Goal: Task Accomplishment & Management: Manage account settings

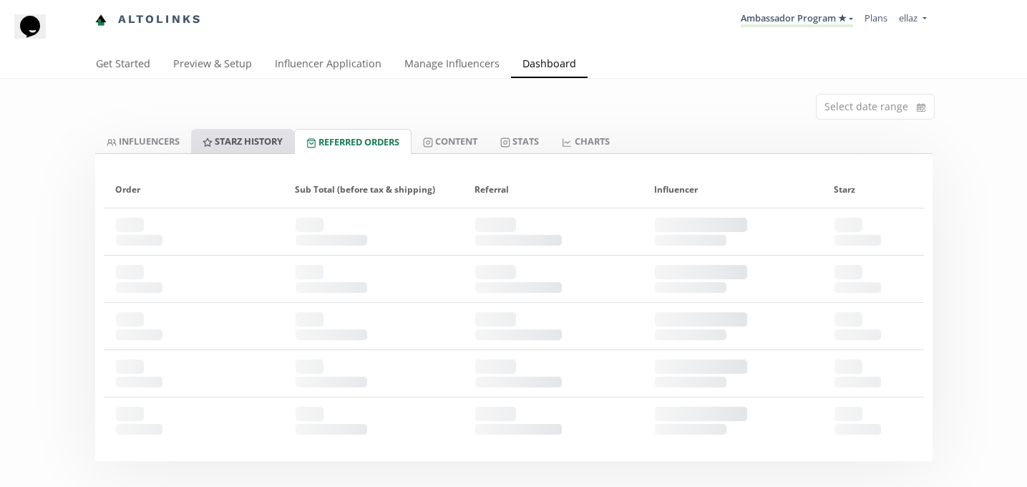
click at [247, 143] on link "Starz HISTORY" at bounding box center [242, 141] width 103 height 24
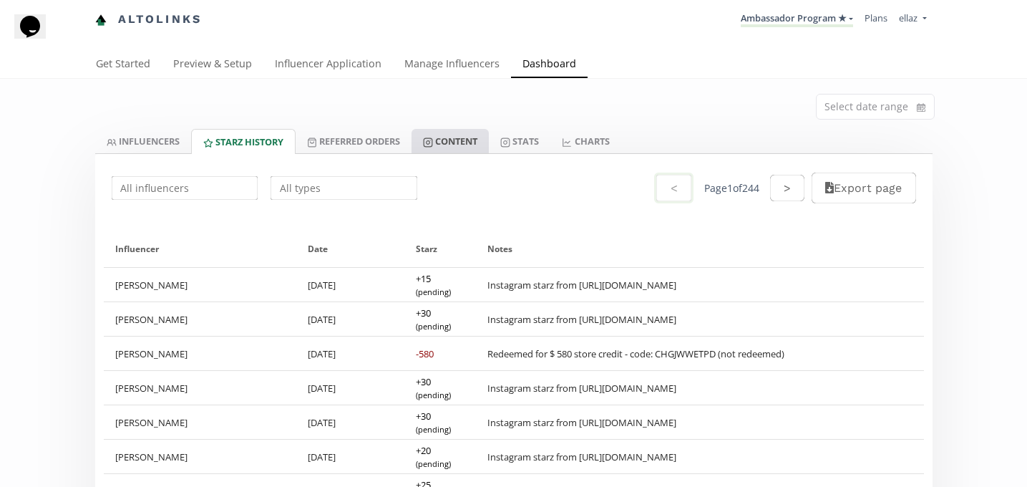
click at [461, 145] on link "Content" at bounding box center [449, 141] width 77 height 24
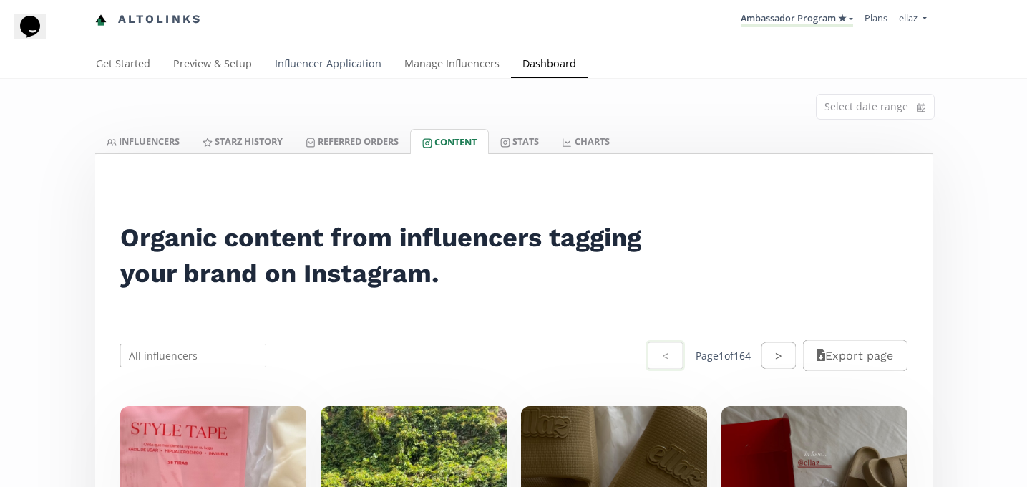
click at [299, 71] on link "Influencer Application" at bounding box center [327, 65] width 129 height 29
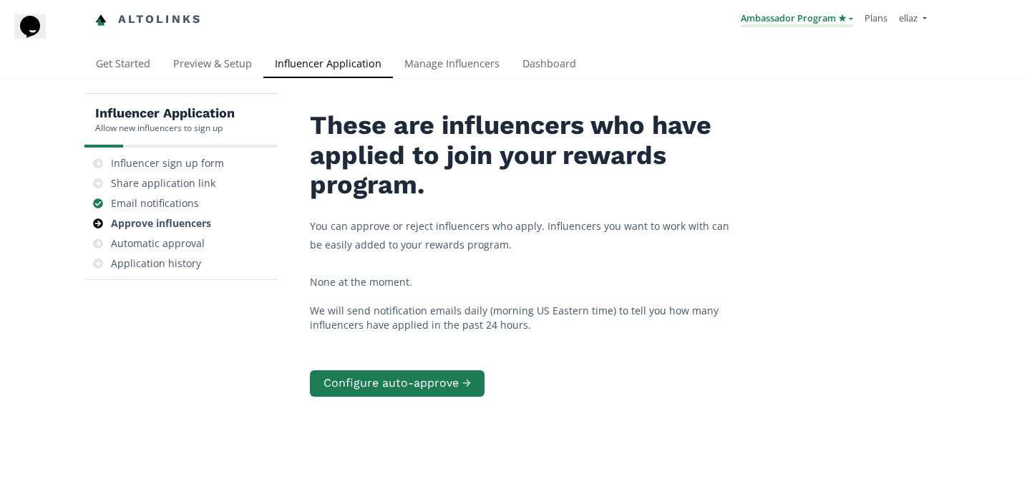
click at [773, 19] on link "Ambassador Program ★" at bounding box center [796, 19] width 112 height 16
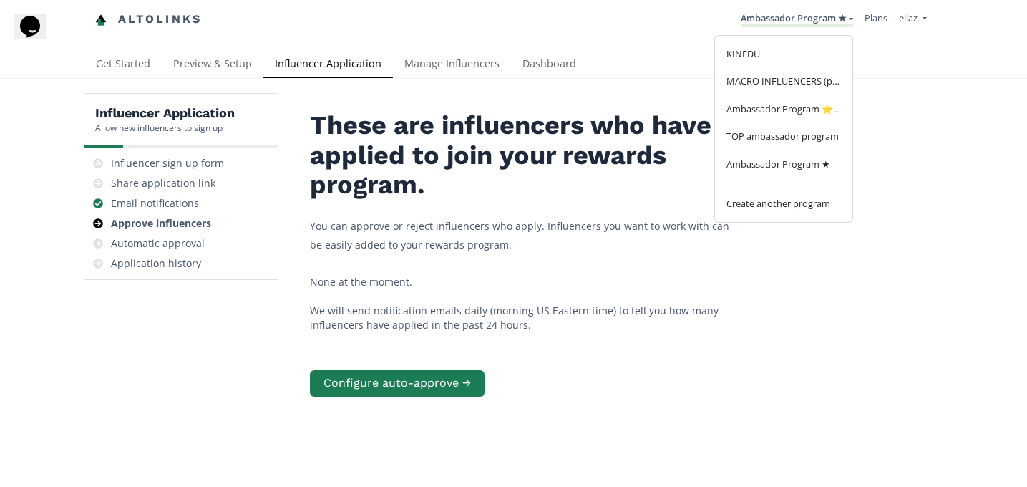
click at [648, 177] on h2 "These are influencers who have applied to join your rewards program." at bounding box center [524, 155] width 429 height 89
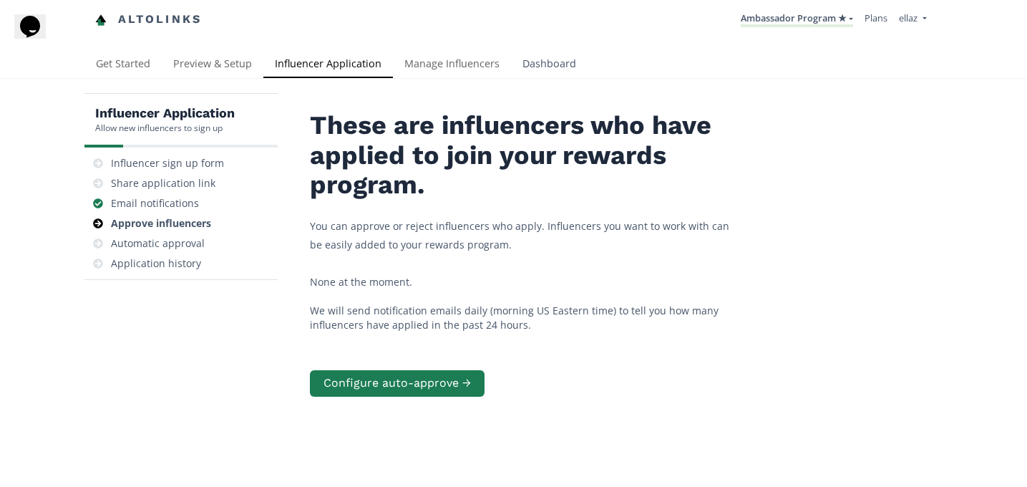
click at [534, 67] on link "Dashboard" at bounding box center [549, 65] width 77 height 29
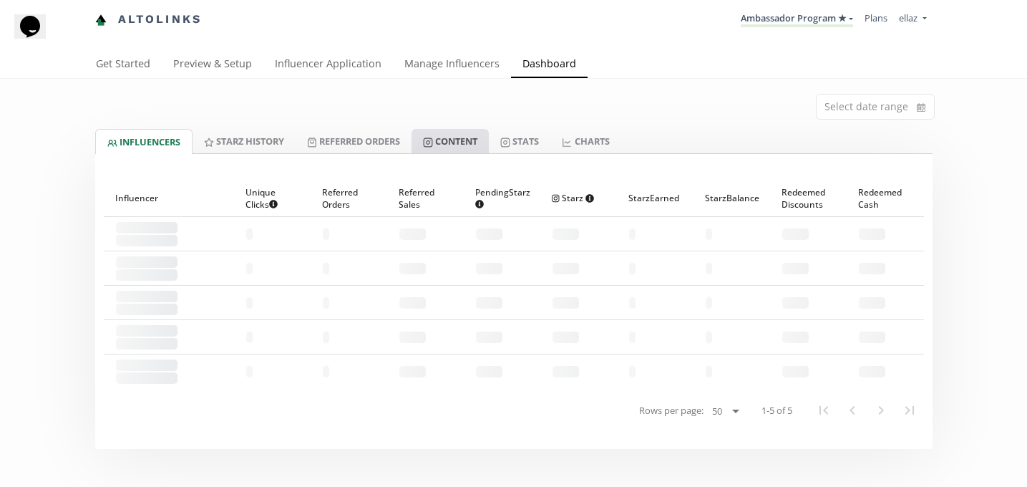
click at [446, 133] on link "Content" at bounding box center [449, 141] width 77 height 24
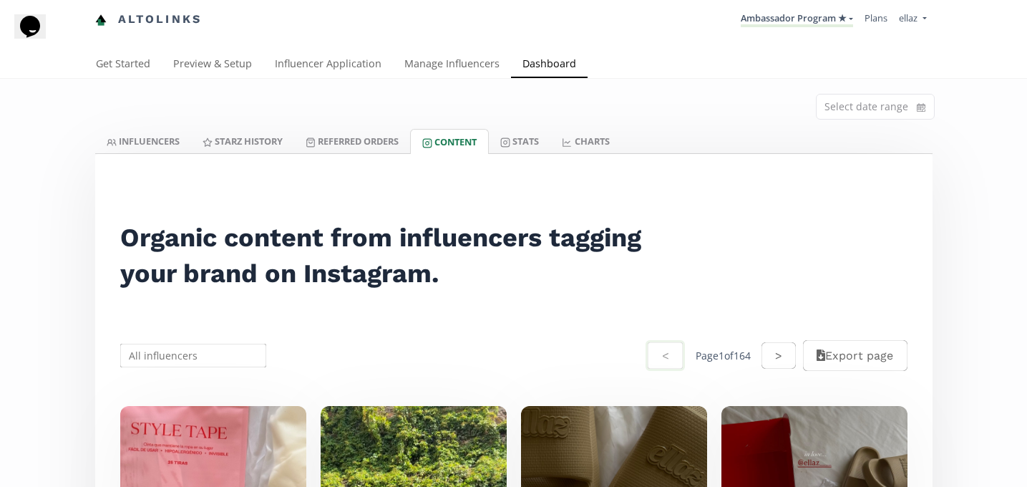
click at [841, 32] on li "Ambassador Program ★ KINEDU MACRO INFLUENCERS (prog ventas) Ambassador Program …" at bounding box center [797, 20] width 124 height 28
click at [821, 11] on link "Ambassador Program ★" at bounding box center [796, 19] width 112 height 16
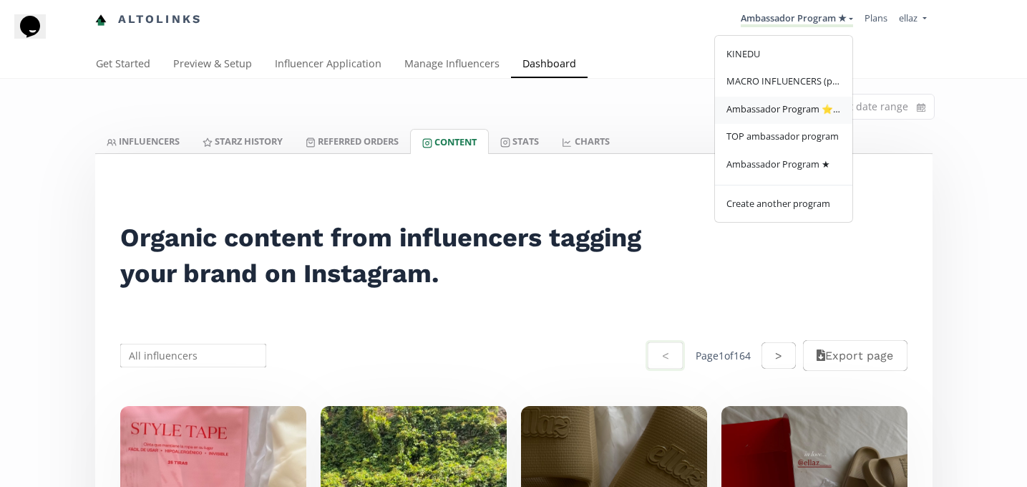
click at [816, 122] on link "Ambassador Program ⭐️⭐️" at bounding box center [783, 111] width 137 height 28
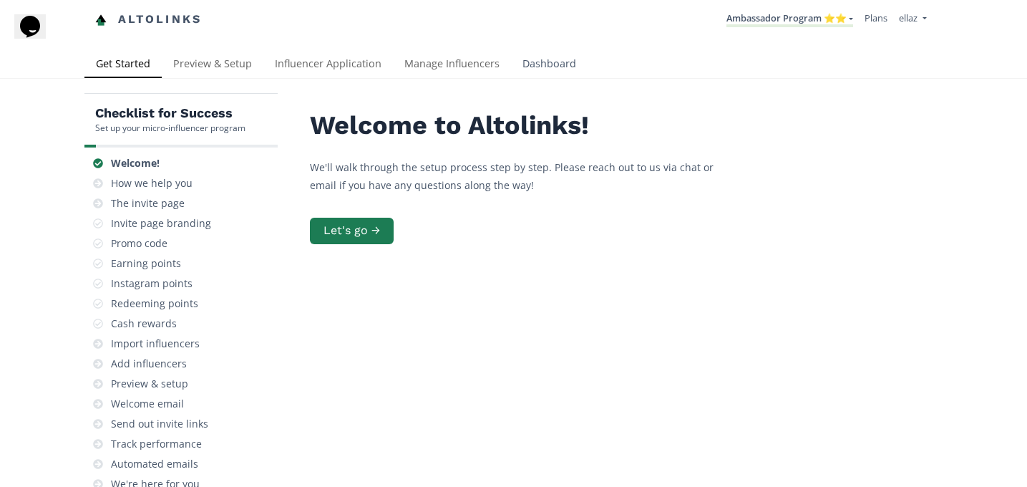
click at [556, 63] on link "Dashboard" at bounding box center [549, 65] width 77 height 29
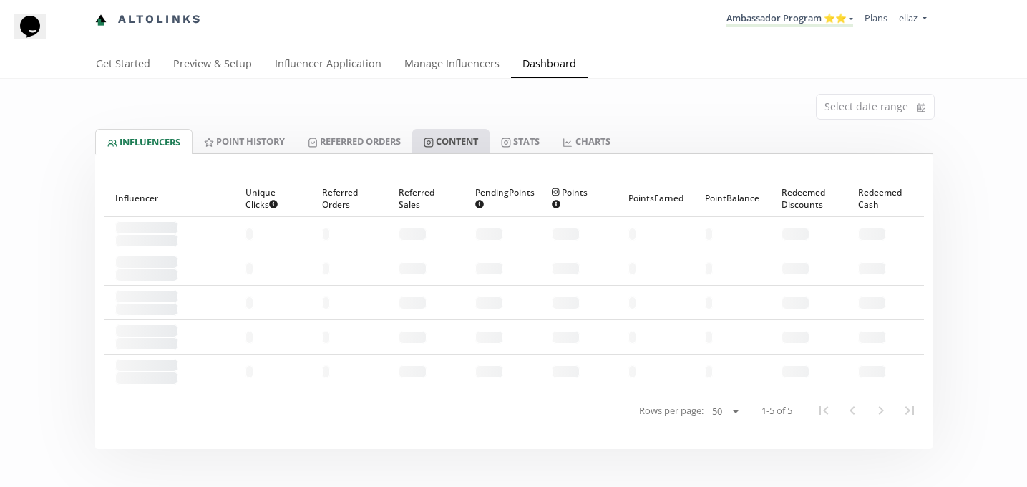
click at [482, 139] on link "Content" at bounding box center [450, 141] width 77 height 24
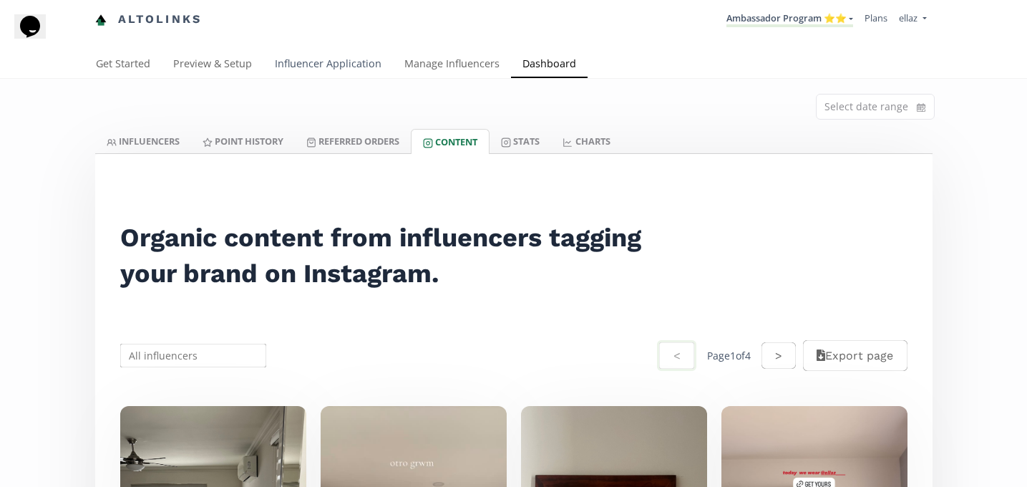
click at [356, 69] on link "Influencer Application" at bounding box center [327, 65] width 129 height 29
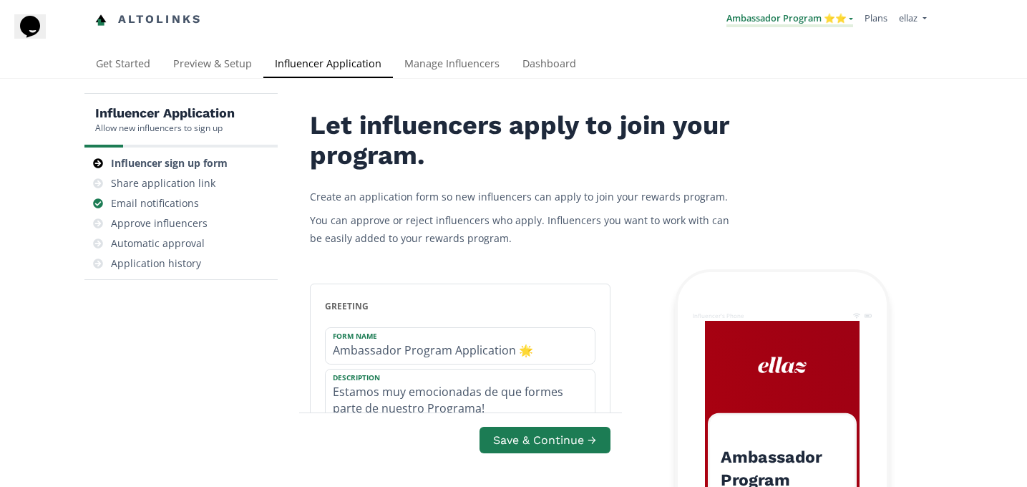
click at [811, 24] on link "Ambassador Program ⭐️⭐️" at bounding box center [789, 19] width 127 height 16
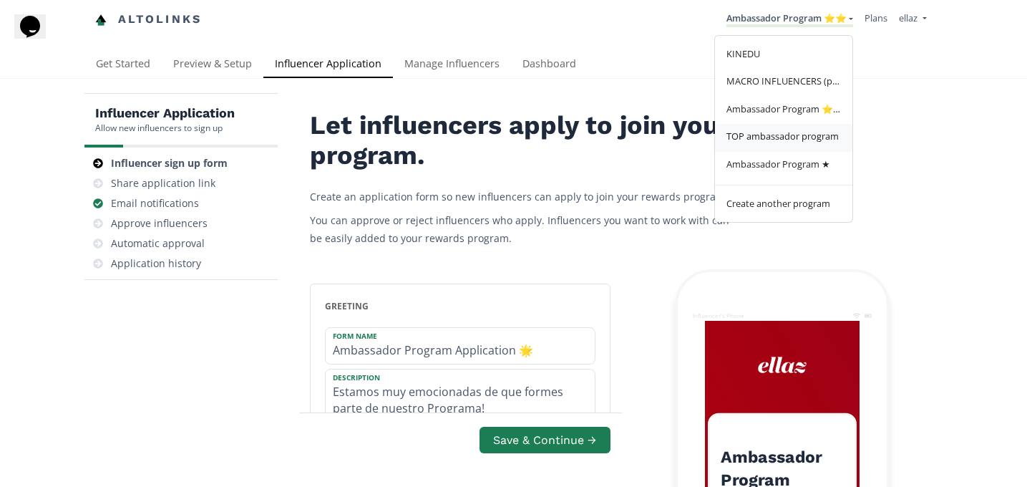
click at [800, 135] on span "TOP ambassador program" at bounding box center [782, 135] width 112 height 13
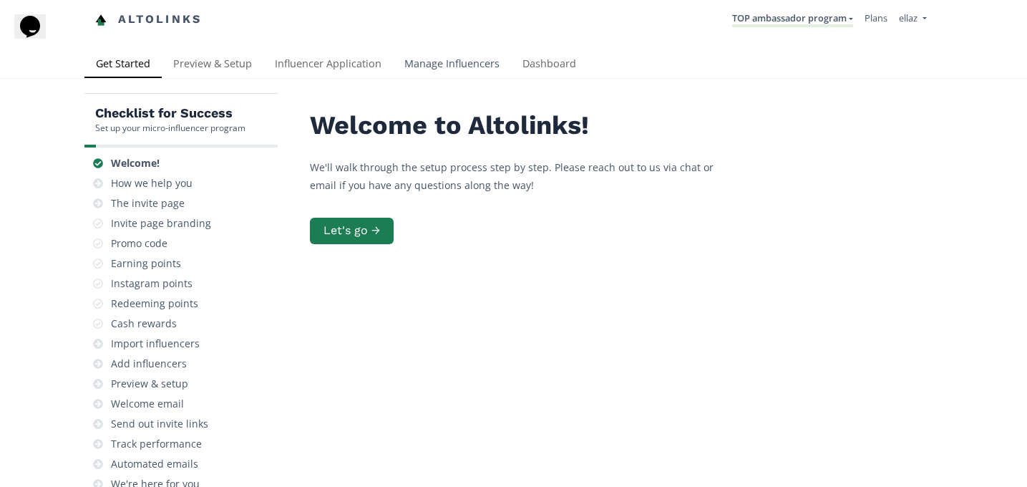
click at [443, 62] on link "Manage Influencers" at bounding box center [452, 65] width 118 height 29
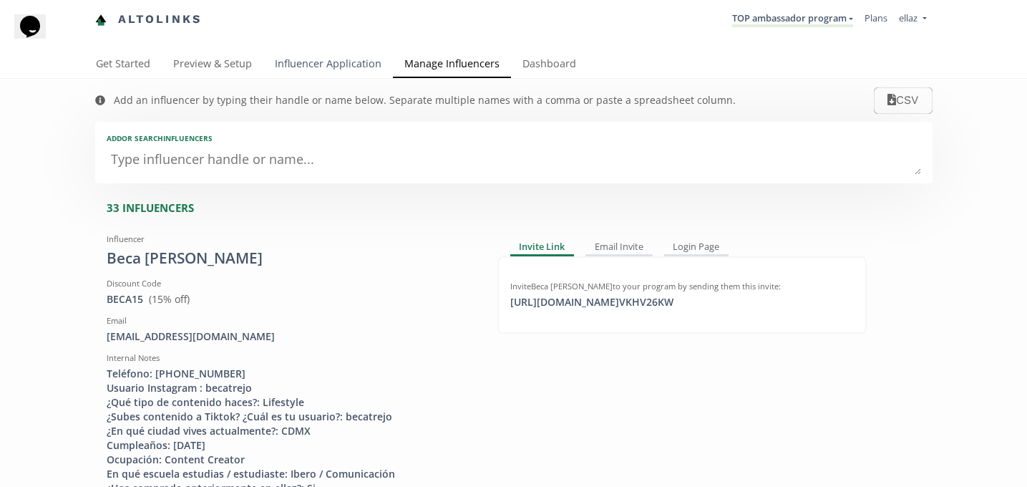
click at [270, 69] on link "Influencer Application" at bounding box center [327, 65] width 129 height 29
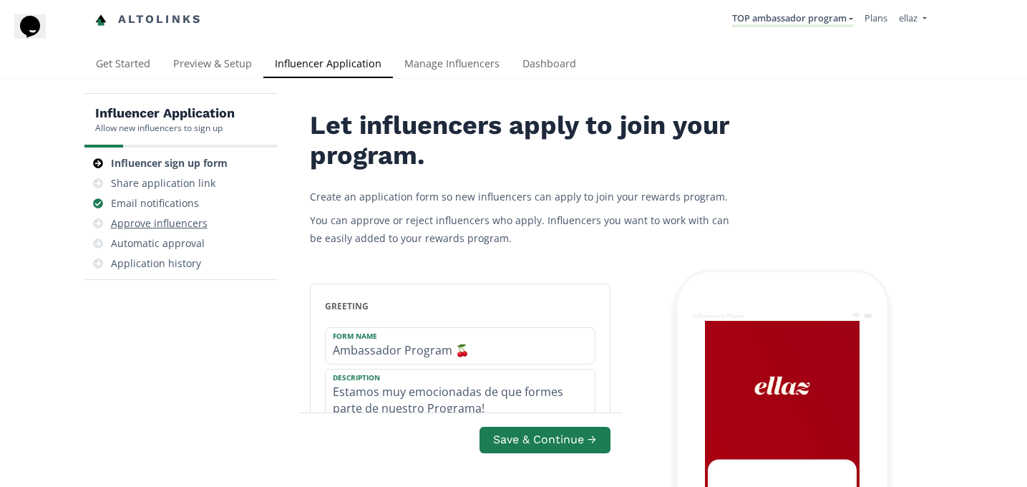
click at [156, 226] on div "Approve influencers" at bounding box center [159, 223] width 97 height 14
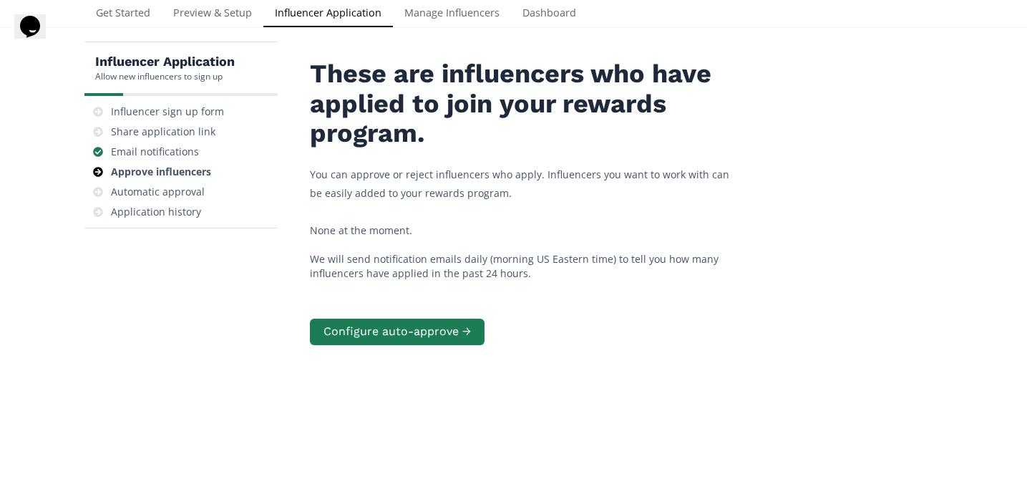
scroll to position [57, 0]
